Goal: Task Accomplishment & Management: Use online tool/utility

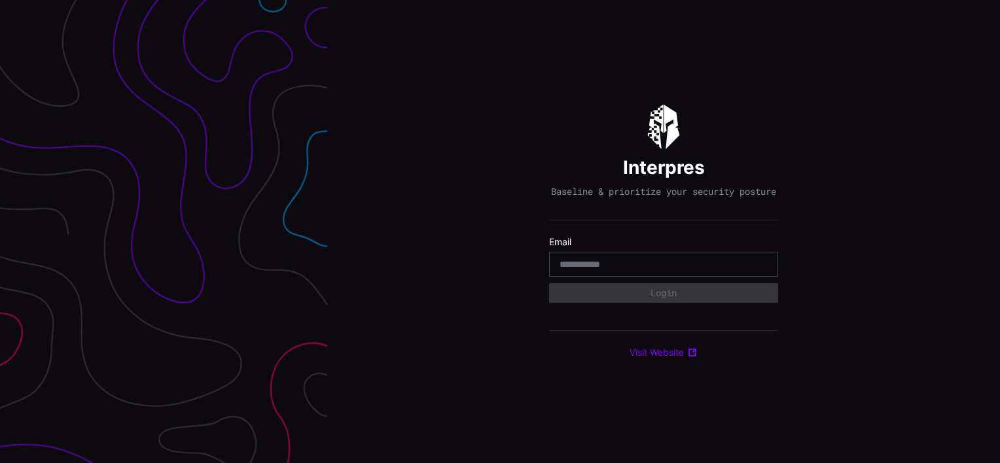
click at [563, 267] on input "email" at bounding box center [664, 265] width 208 height 12
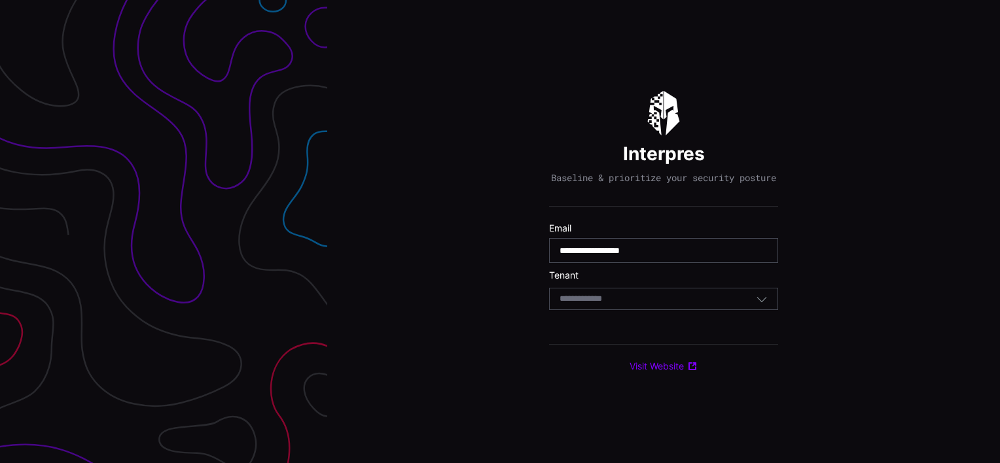
type input "**********"
click at [613, 310] on div "Select Tenant" at bounding box center [663, 299] width 229 height 22
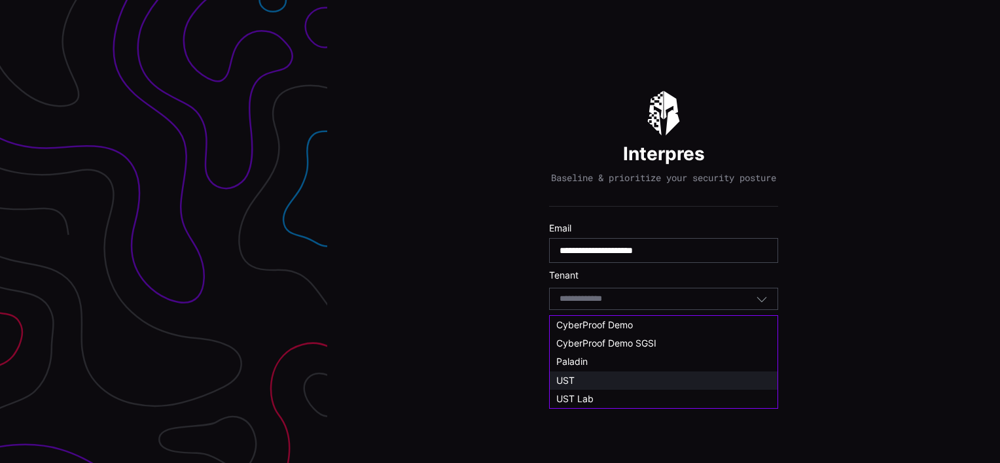
click at [573, 378] on span "UST" at bounding box center [565, 380] width 18 height 11
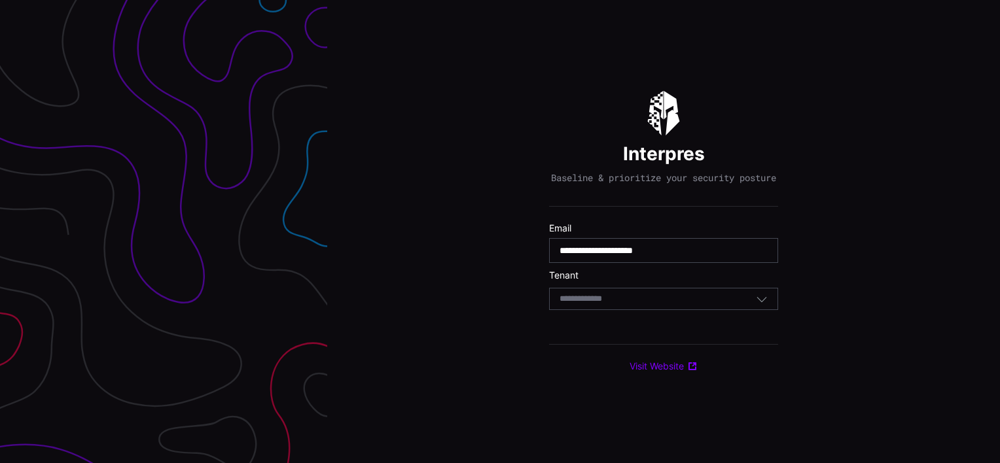
click at [582, 305] on input at bounding box center [588, 299] width 56 height 11
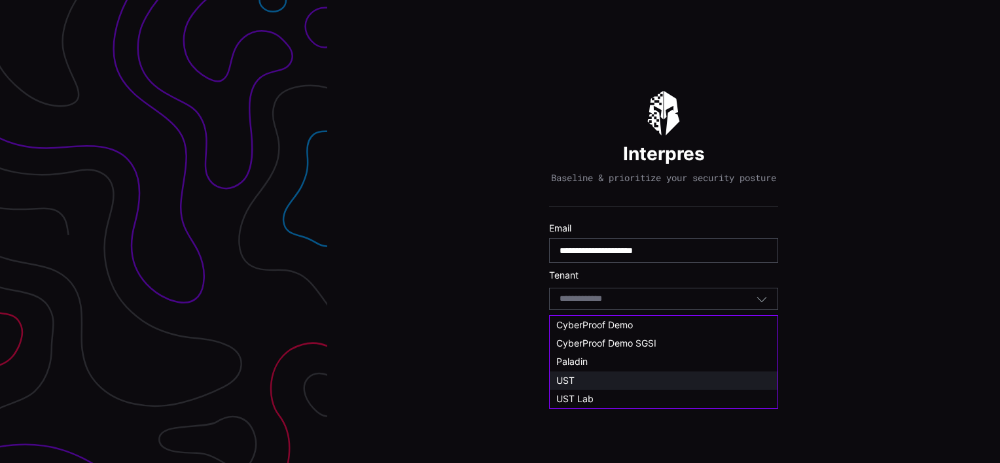
click at [568, 377] on span "UST" at bounding box center [565, 380] width 18 height 11
